Goal: Task Accomplishment & Management: Contribute content

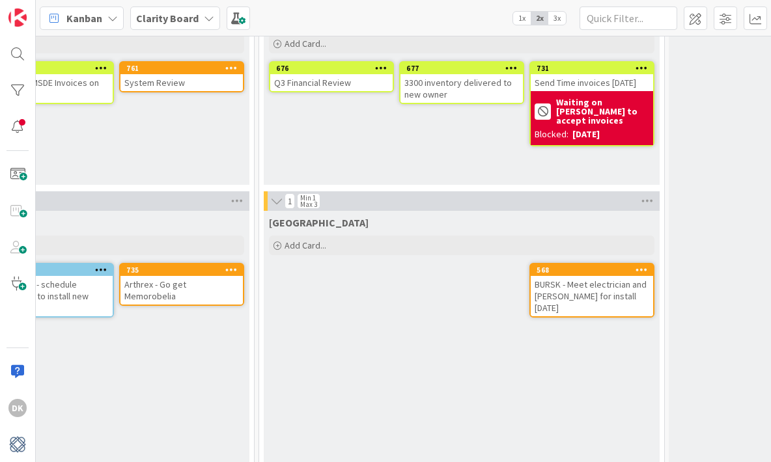
scroll to position [900, 873]
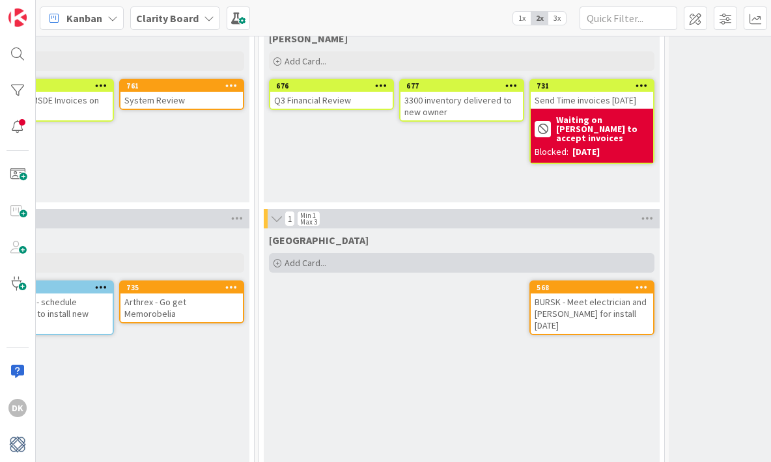
click at [417, 259] on div "Add Card..." at bounding box center [461, 263] width 385 height 20
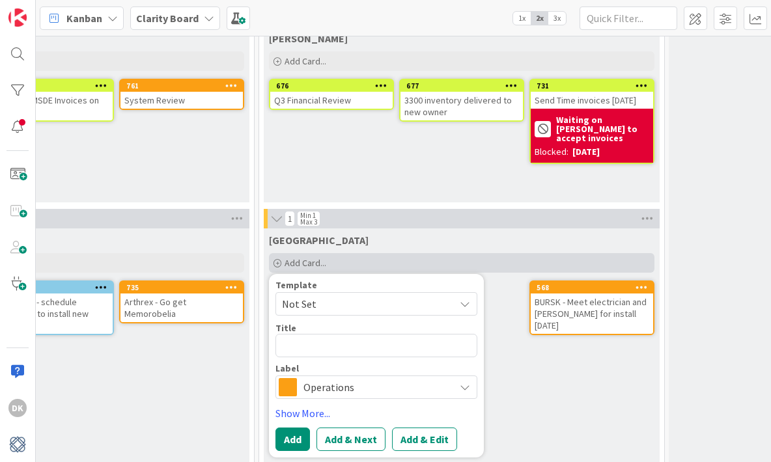
type textarea "x"
type textarea "3"
type textarea "x"
type textarea "33"
type textarea "x"
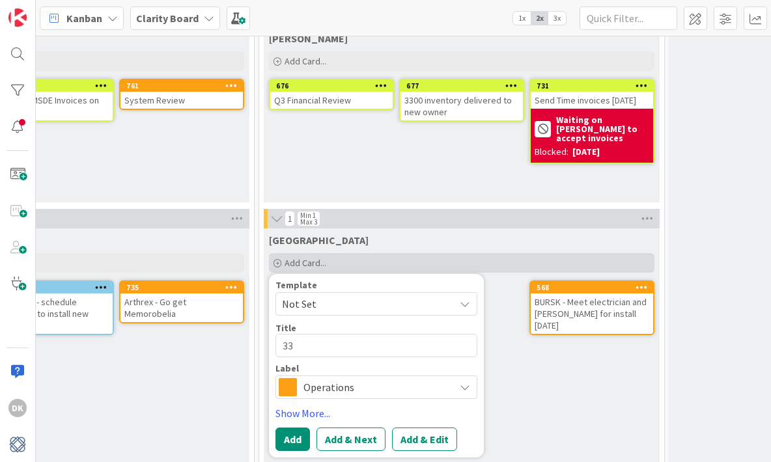
type textarea "330"
type textarea "x"
type textarea "3300"
type textarea "x"
type textarea "3300"
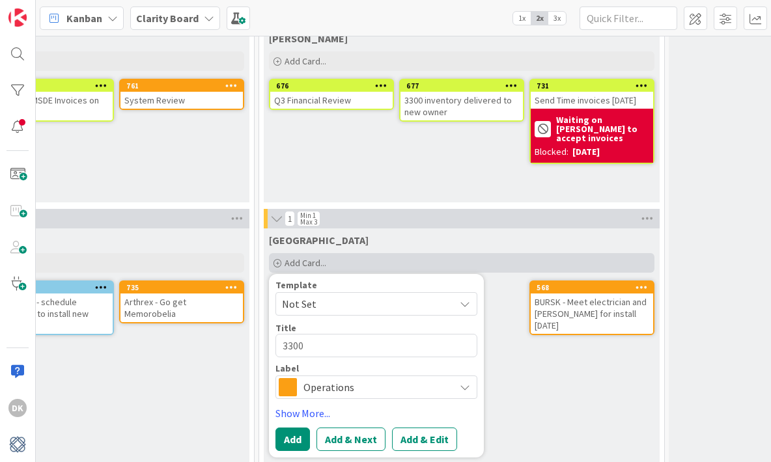
type textarea "x"
type textarea "3300 S"
type textarea "x"
type textarea "3300 Sh"
type textarea "x"
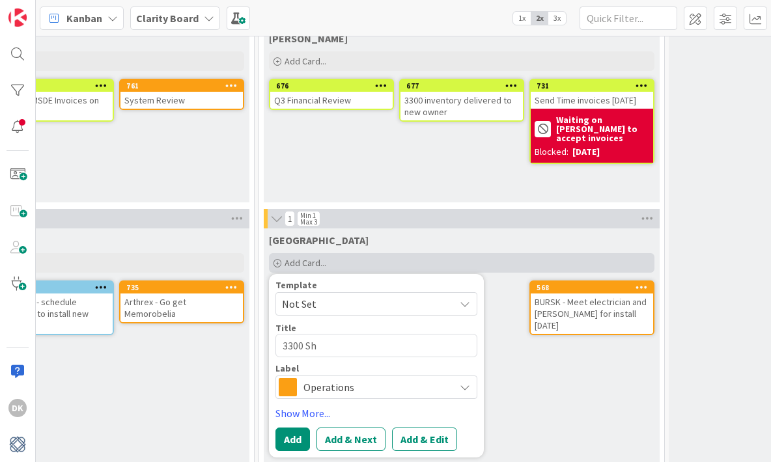
type textarea "3300 She"
type textarea "x"
type textarea "3300 Shee"
type textarea "x"
type textarea "3300 Sheet"
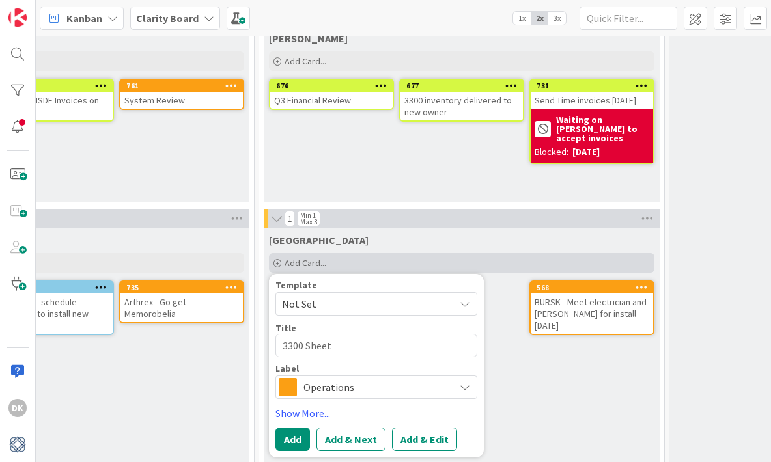
type textarea "x"
type textarea "3300 Sheet"
type textarea "x"
type textarea "3300 Sheet -"
type textarea "x"
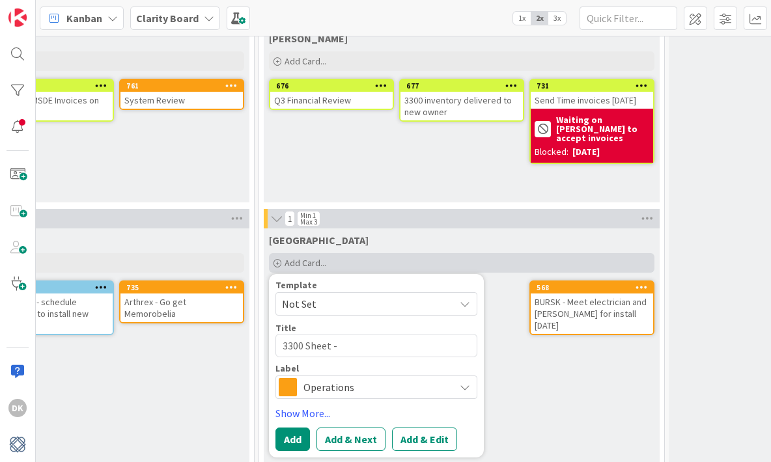
type textarea "3300 Sheet -"
type textarea "x"
type textarea "3300 Sheet - W"
type textarea "x"
type textarea "3300 Sheet - Wo"
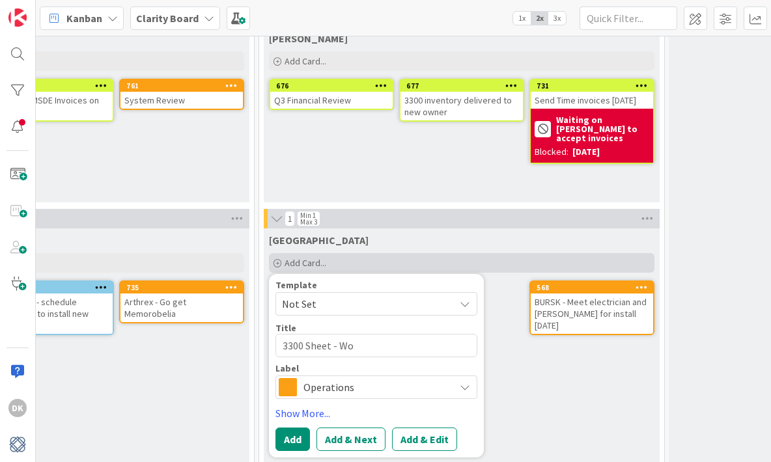
type textarea "x"
type textarea "3300 Sheet - Wor"
type textarea "x"
type textarea "3300 Sheet - Work"
type textarea "x"
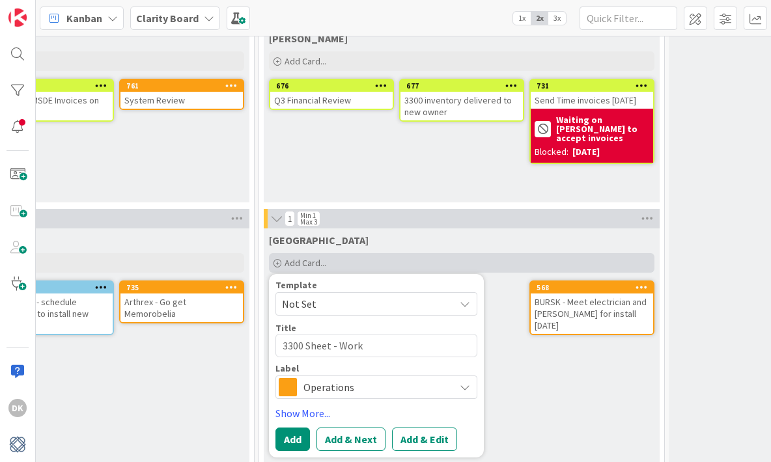
type textarea "3300 Sheet - Work"
type textarea "x"
type textarea "3300 Sheet - Work o"
type textarea "x"
type textarea "3300 Sheet - Work on"
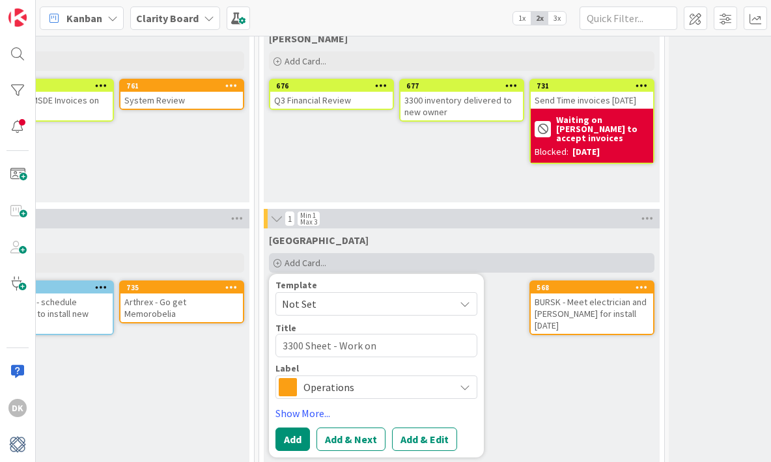
type textarea "x"
type textarea "3300 Sheet - Work on"
type textarea "x"
type textarea "3300 Sheet - Work on it"
type textarea "x"
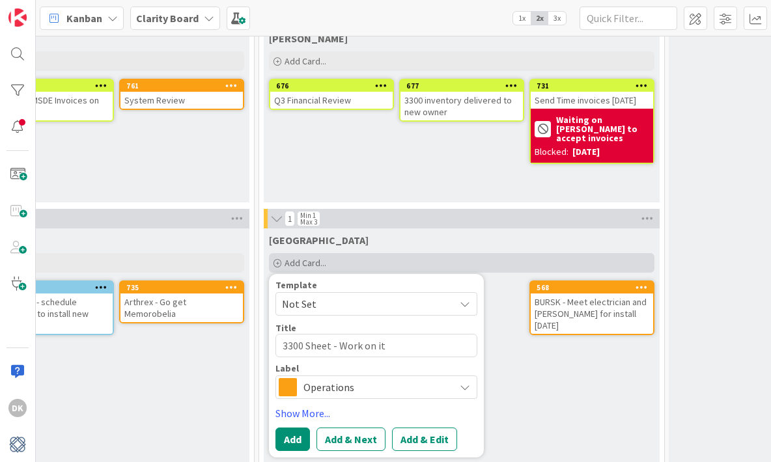
type textarea "3300 Sheet - Work on it"
type textarea "x"
type textarea "3300 Sheet - Work on it"
type textarea "x"
type textarea "3300 Sheet - Work on it."
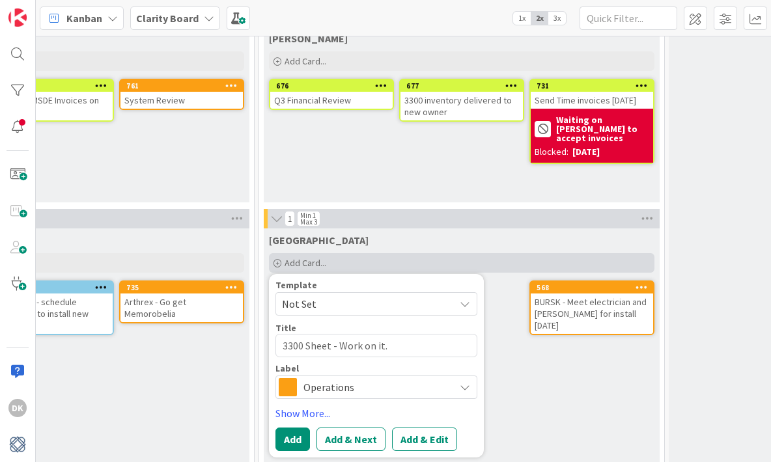
type textarea "x"
type textarea "3300 Sheet - Work on it. N"
type textarea "x"
type textarea "3300 Sheet - Work on it. Ne"
type textarea "x"
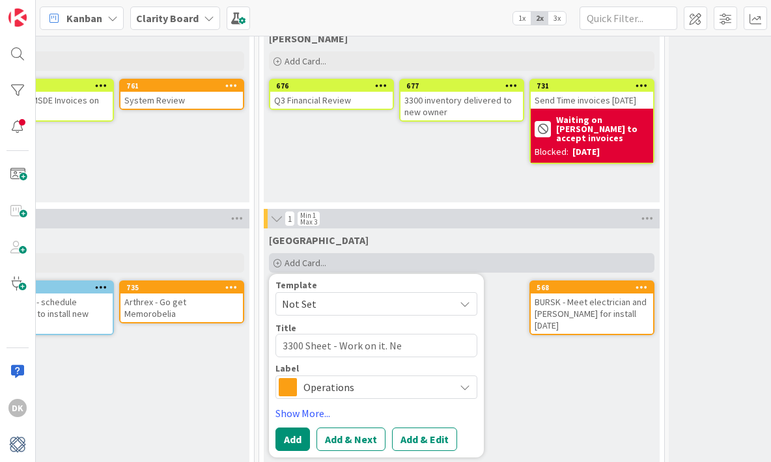
type textarea "3300 Sheet - Work on it. Nee"
type textarea "x"
type textarea "3300 Sheet - Work on it. Need"
type textarea "x"
type textarea "3300 Sheet - Work on it. Needs"
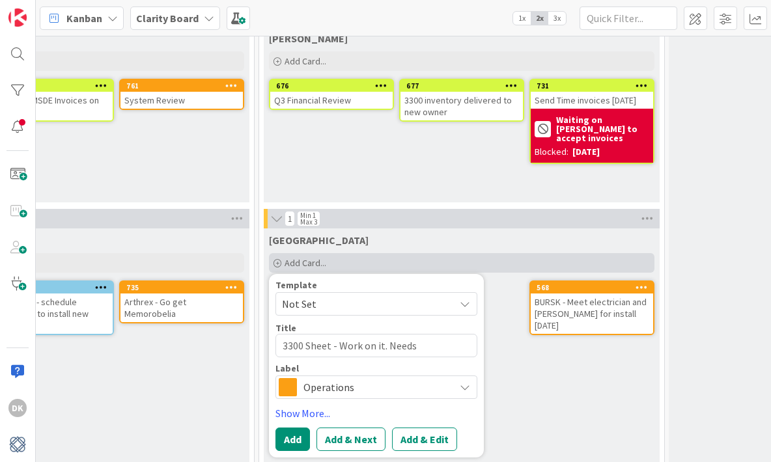
type textarea "x"
type textarea "3300 Sheet - Work on it. Needs"
type textarea "x"
type textarea "3300 Sheet - Work on it. Needs"
type textarea "x"
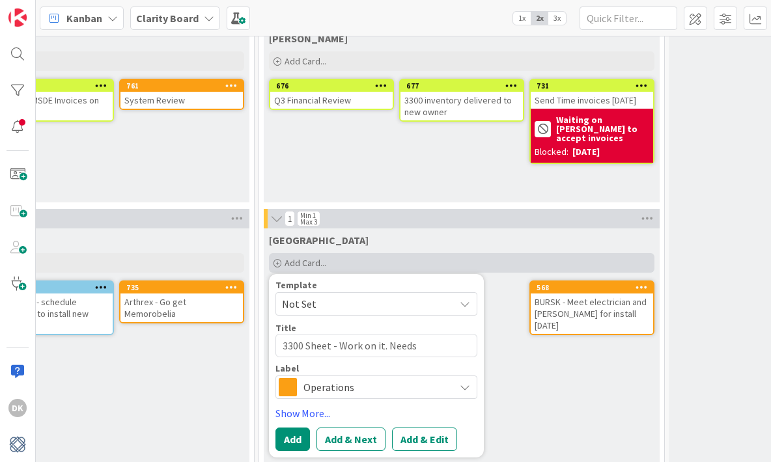
type textarea "3300 Sheet - Work on it. Need"
type textarea "x"
type textarea "3300 Sheet - Work on it. Nee"
type textarea "x"
type textarea "3300 Sheet - Work on it. Ne"
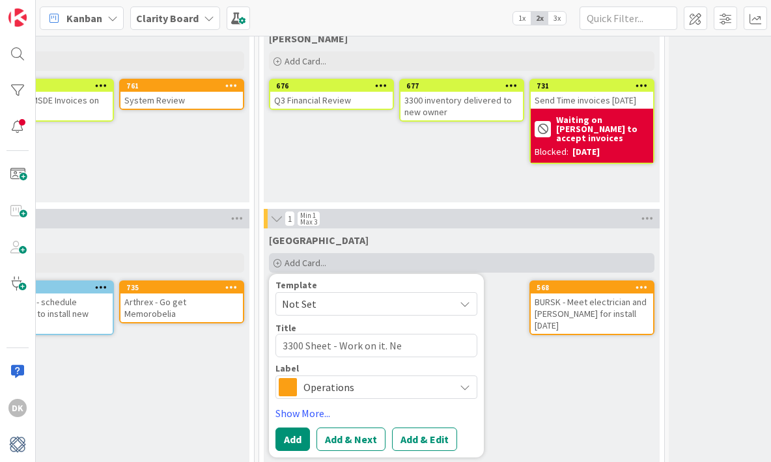
type textarea "x"
type textarea "3300 Sheet - Work on it. N"
type textarea "x"
type textarea "3300 Sheet - Work on it."
type textarea "x"
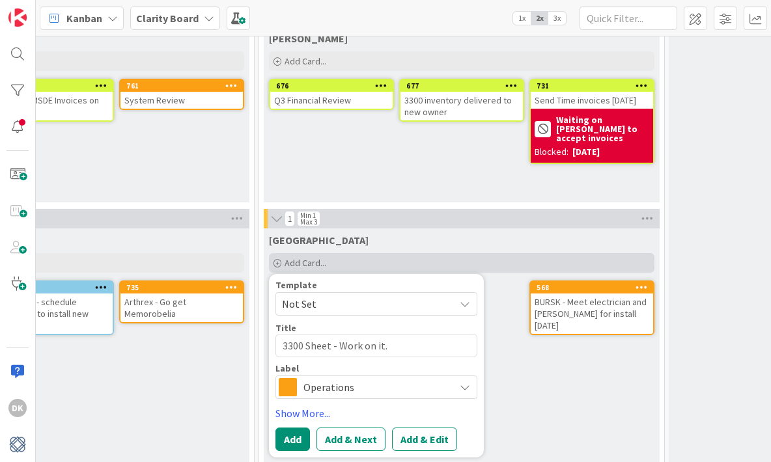
type textarea "3300 Sheet - Work on it."
type textarea "x"
type textarea "3300 Sheet - Work on it. I"
type textarea "x"
type textarea "3300 Sheet - Work on it. I"
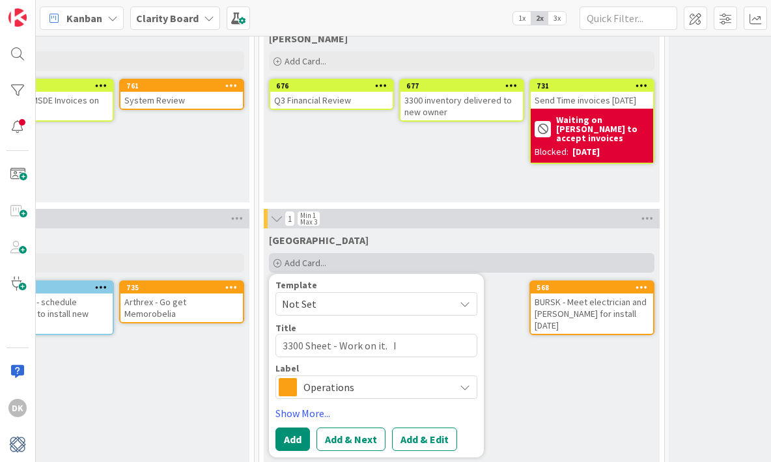
type textarea "x"
type textarea "3300 Sheet - Work on it. I N"
type textarea "x"
type textarea "3300 Sheet - Work on it. I Ne"
type textarea "x"
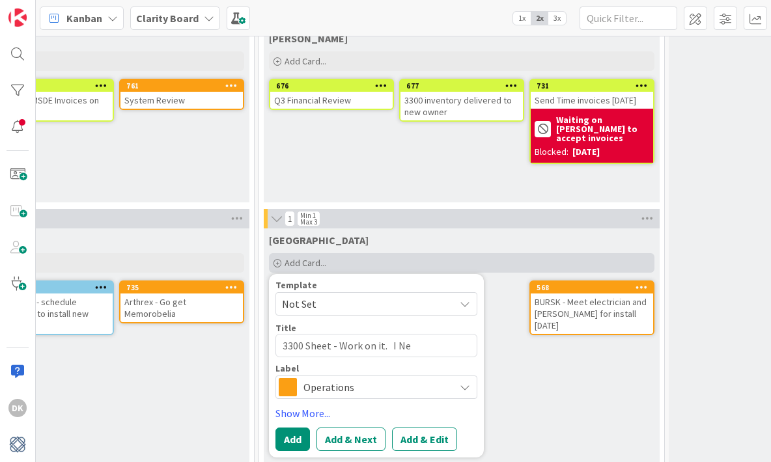
type textarea "3300 Sheet - Work on it. I Nee"
type textarea "x"
type textarea "3300 Sheet - Work on it. I Need"
type textarea "x"
type textarea "3300 Sheet - Work on it. I Need"
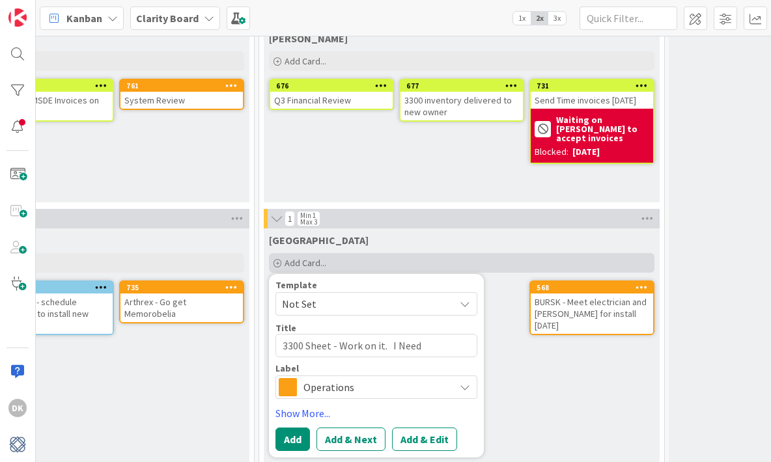
type textarea "x"
type textarea "3300 Sheet - Work on it. I Need G"
type textarea "x"
type textarea "3300 Sheet - Work on it. I Need Gu"
type textarea "x"
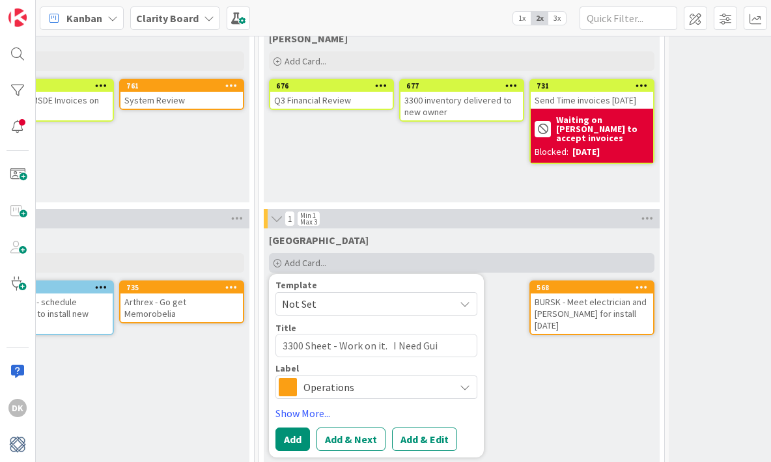
type textarea "3300 Sheet - Work on it. I Need Guid"
type textarea "x"
type textarea "3300 Sheet - Work on it. I Need Guida"
type textarea "x"
type textarea "3300 Sheet - Work on it. I Need Guidan"
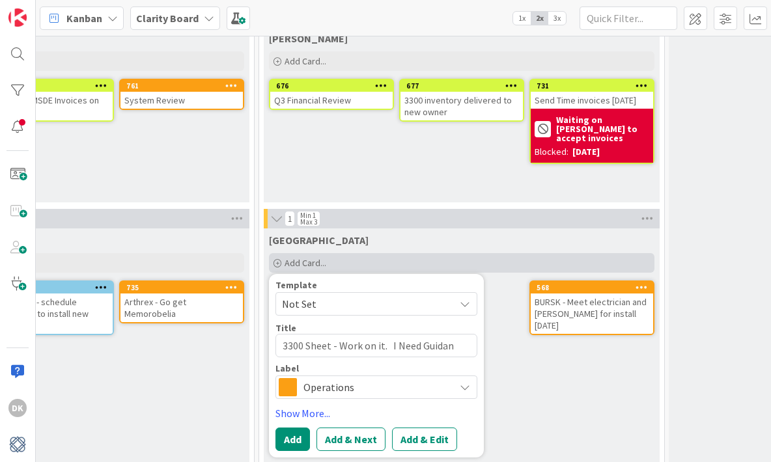
type textarea "x"
type textarea "3300 Sheet - Work on it. I Need Guidanc"
type textarea "x"
type textarea "3300 Sheet - Work on it. I Need Guidance"
type textarea "x"
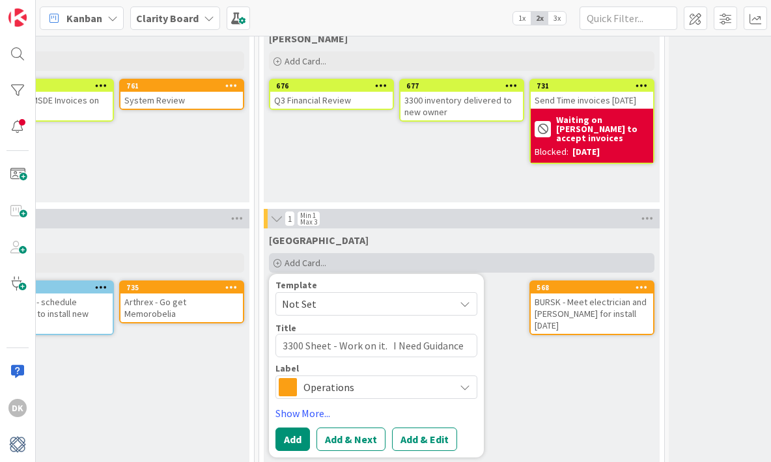
type textarea "3300 Sheet - Work on it. I Need Guidance"
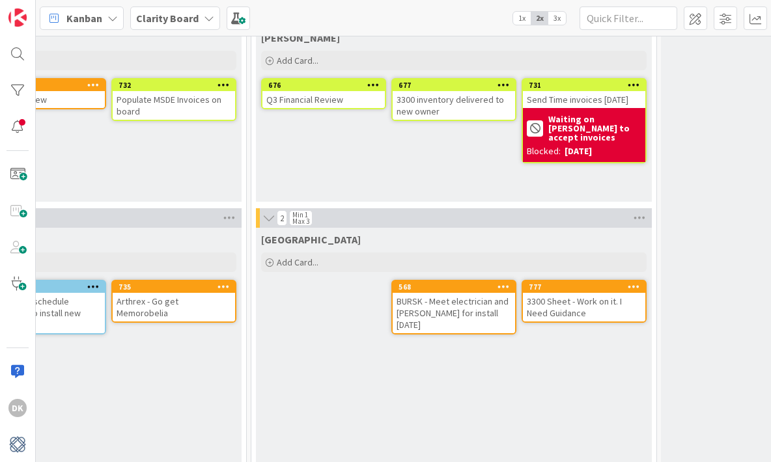
scroll to position [901, 865]
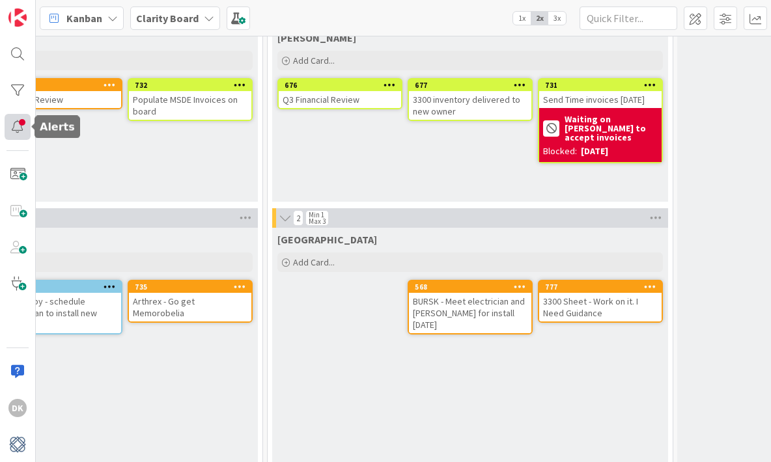
click at [11, 127] on div at bounding box center [18, 127] width 26 height 26
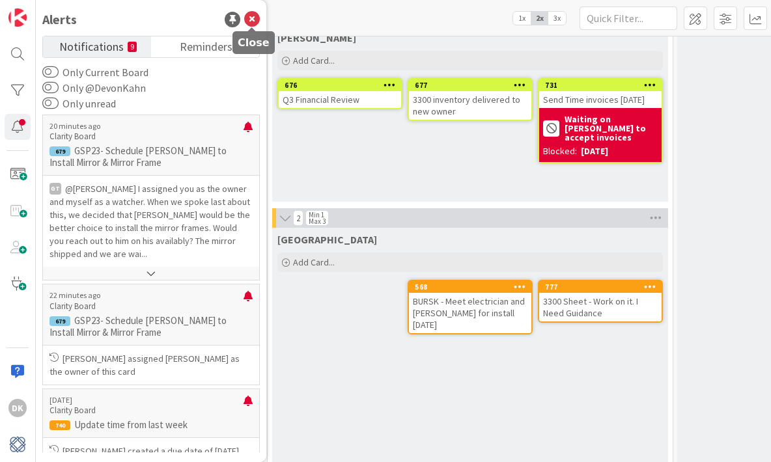
click at [253, 20] on icon at bounding box center [252, 20] width 16 height 16
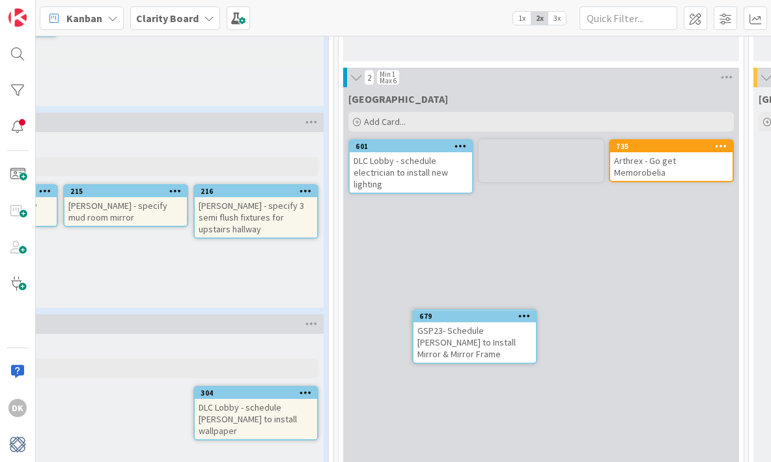
scroll to position [1059, 384]
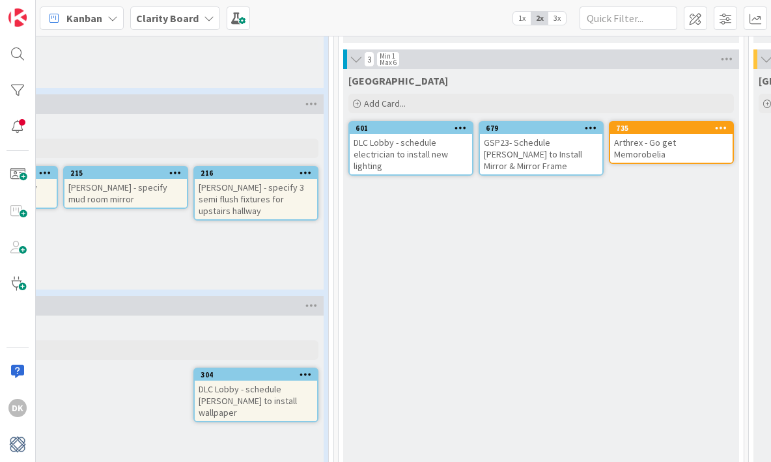
drag, startPoint x: 224, startPoint y: 111, endPoint x: 122, endPoint y: 0, distance: 151.2
